Goal: Information Seeking & Learning: Learn about a topic

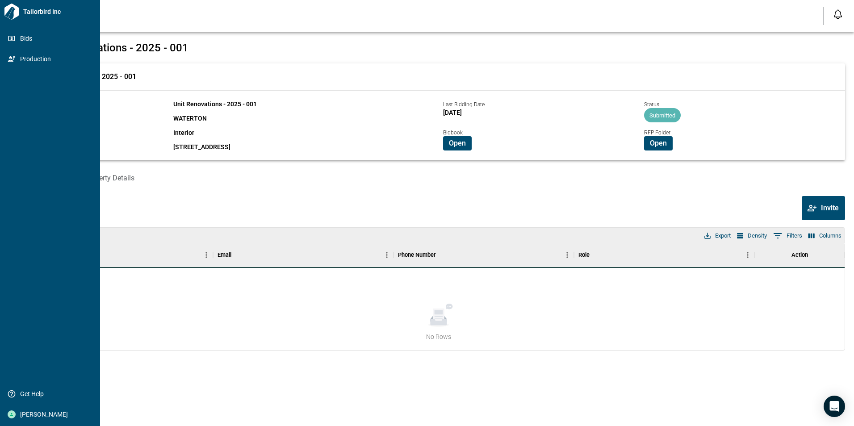
click at [8, 15] on icon at bounding box center [12, 12] width 16 height 16
click at [29, 37] on span "Bids" at bounding box center [52, 38] width 72 height 9
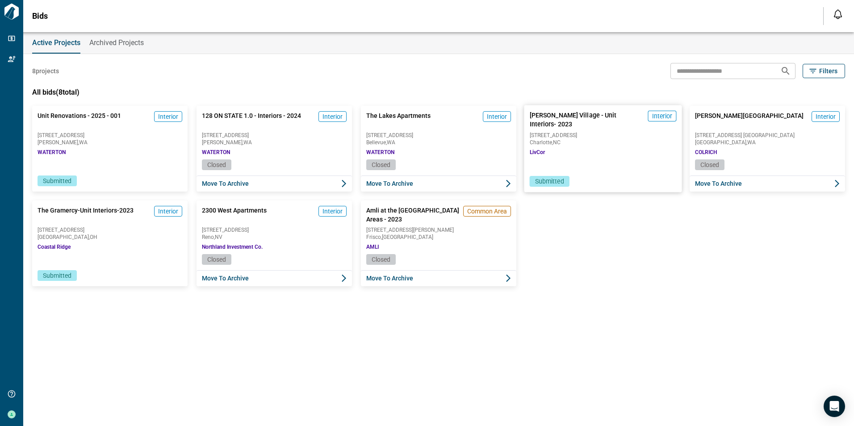
click at [595, 155] on div "[PERSON_NAME][GEOGRAPHIC_DATA] - Unit Interiors- 2023 Interior [STREET_ADDRESS]…" at bounding box center [603, 132] width 158 height 54
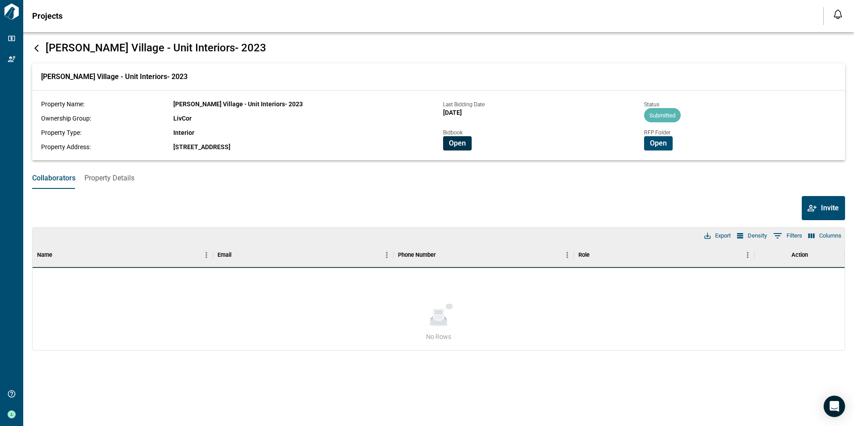
click at [459, 140] on span "Open" at bounding box center [457, 143] width 17 height 9
click at [663, 141] on span "Open" at bounding box center [658, 143] width 17 height 9
click at [659, 139] on span "Open" at bounding box center [658, 143] width 17 height 9
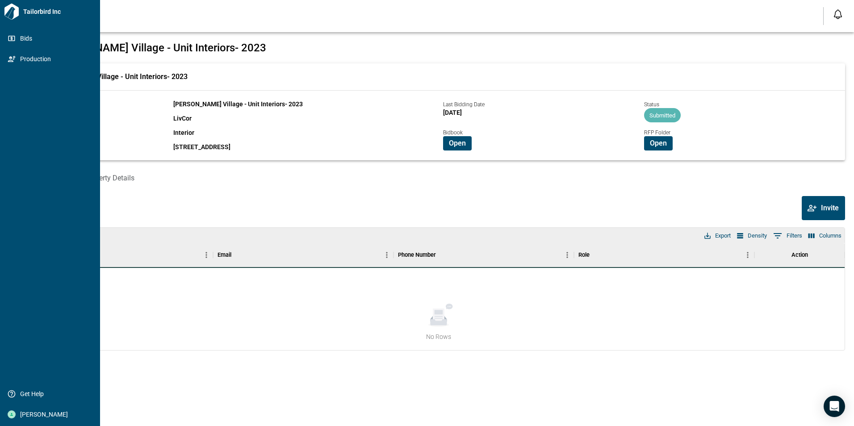
click at [8, 12] on icon at bounding box center [12, 12] width 16 height 16
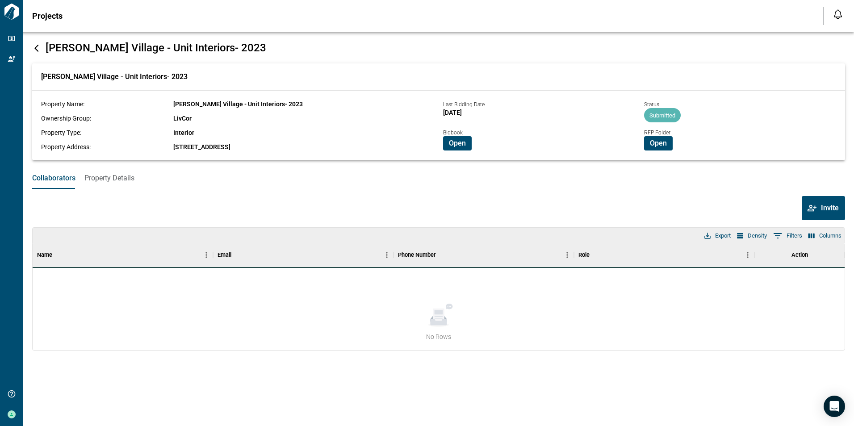
click at [34, 49] on icon at bounding box center [36, 48] width 9 height 9
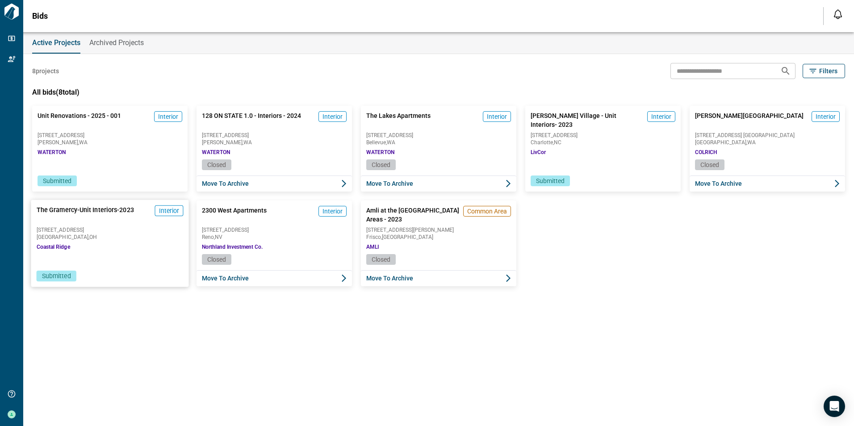
click at [100, 234] on span "[GEOGRAPHIC_DATA] , [GEOGRAPHIC_DATA]" at bounding box center [110, 236] width 147 height 5
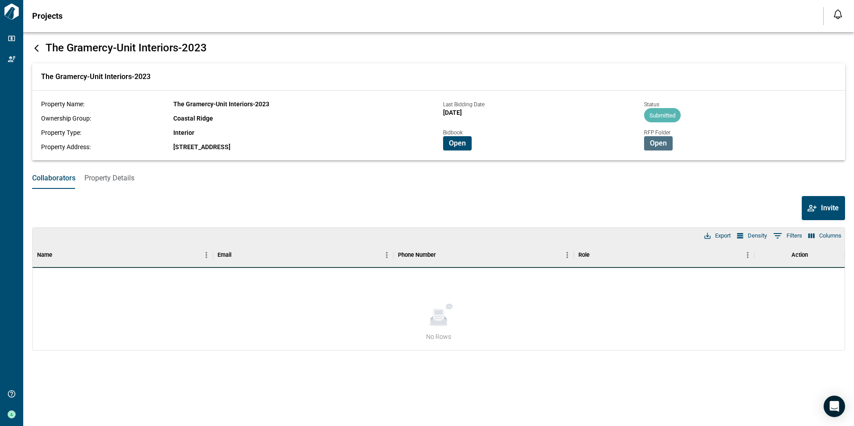
click at [656, 139] on span "Open" at bounding box center [658, 143] width 17 height 9
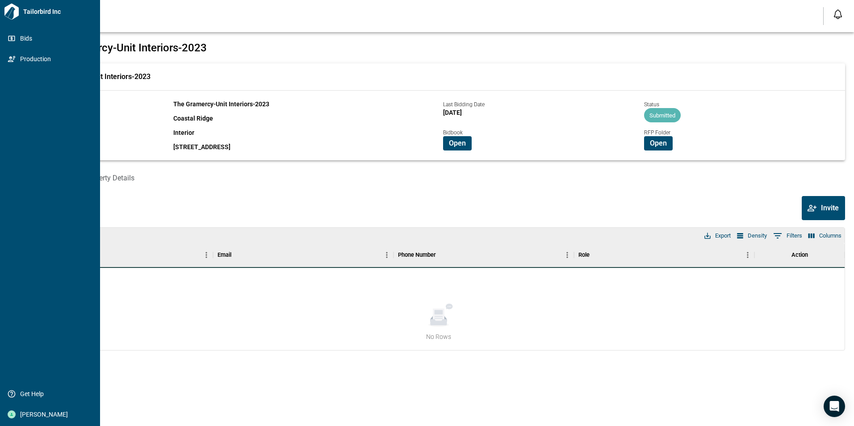
click at [9, 11] on icon at bounding box center [12, 12] width 16 height 16
click at [27, 38] on span "Bids" at bounding box center [52, 38] width 72 height 9
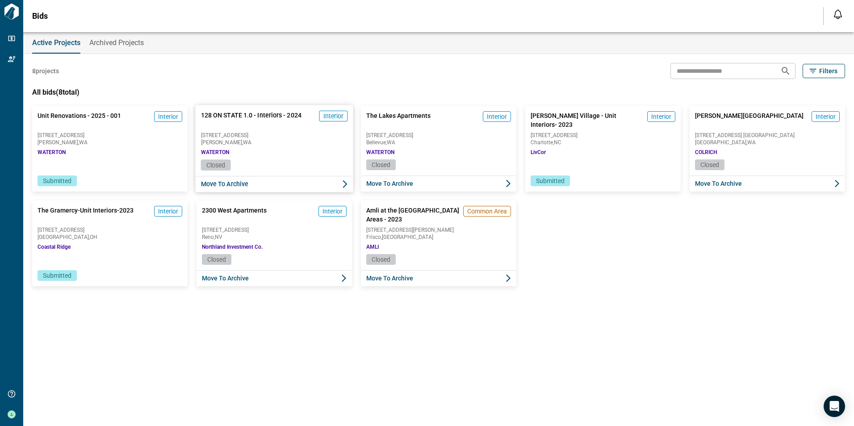
click at [289, 147] on div "128 ON STATE 1.0 - Interiors - 2024 Interior [STREET_ADDRESS] [GEOGRAPHIC_DATA]" at bounding box center [274, 132] width 158 height 54
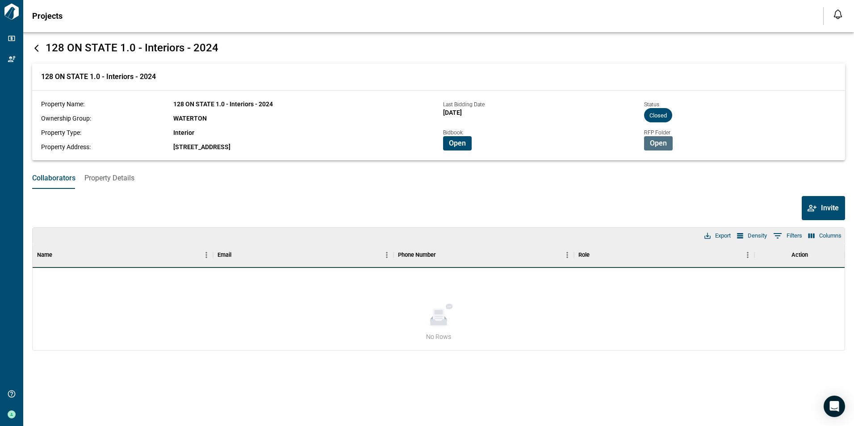
click at [661, 140] on span "Open" at bounding box center [658, 143] width 17 height 9
click at [36, 48] on icon at bounding box center [36, 48] width 9 height 9
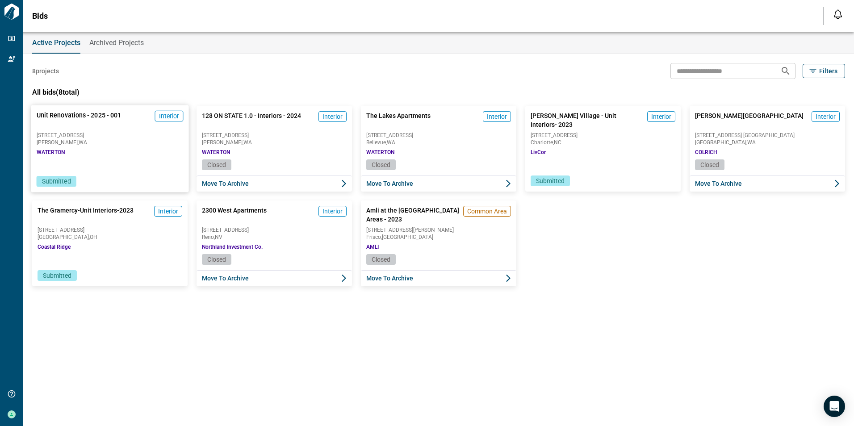
click at [100, 154] on div "Unit Renovations - 2025 - 001 Interior [STREET_ADDRESS][GEOGRAPHIC_DATA]" at bounding box center [110, 132] width 158 height 54
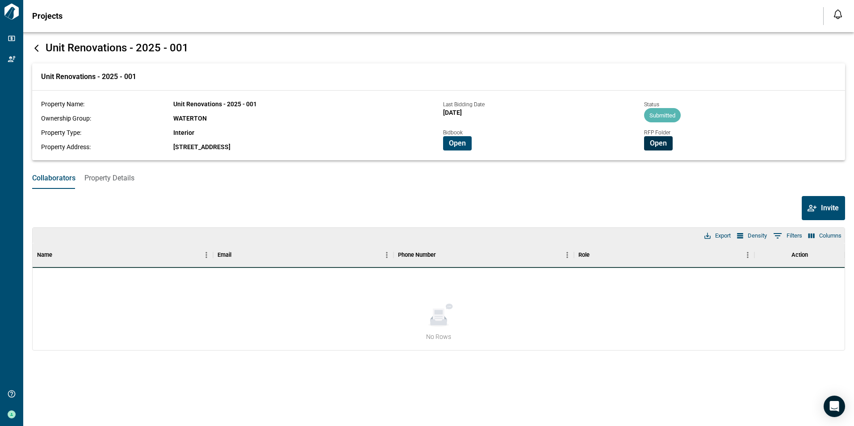
click at [660, 143] on span "Open" at bounding box center [658, 143] width 17 height 9
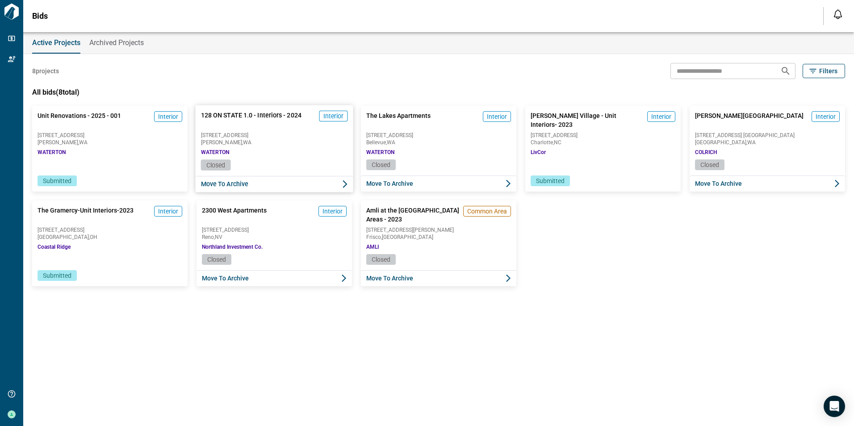
click at [273, 151] on div "128 ON STATE 1.0 - Interiors - 2024 Interior [STREET_ADDRESS] [GEOGRAPHIC_DATA]" at bounding box center [274, 132] width 158 height 54
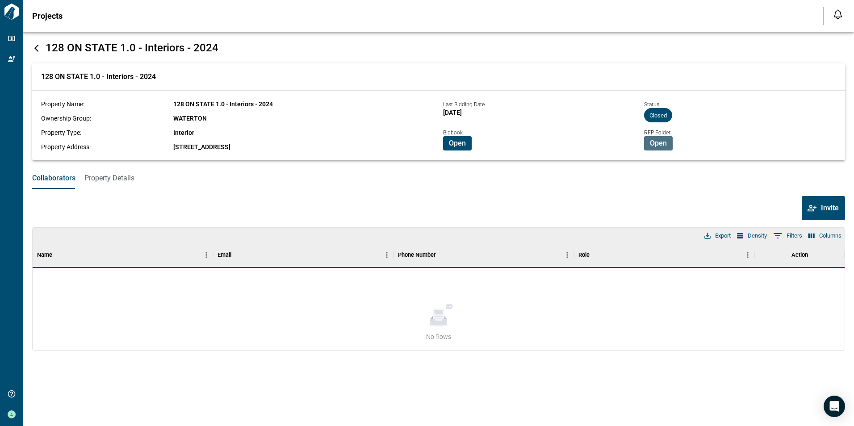
click at [664, 142] on span "Open" at bounding box center [658, 143] width 17 height 9
